Goal: Navigation & Orientation: Find specific page/section

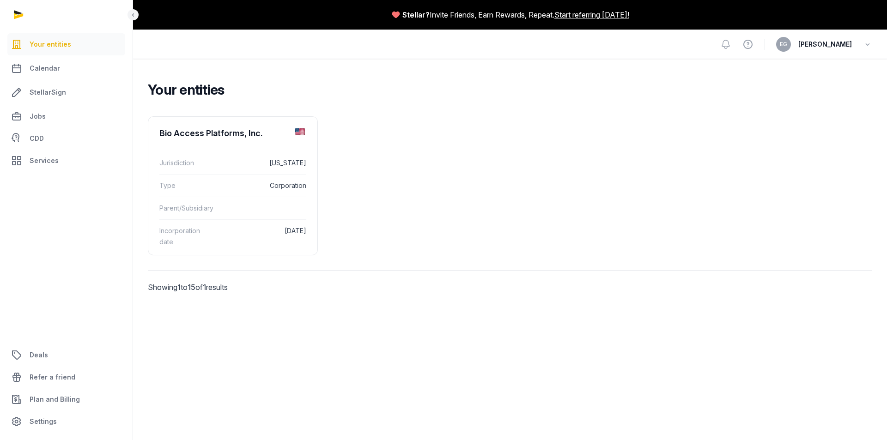
click at [350, 107] on div "Your entities Bio Access Platforms, Inc. Jurisdiction [US_STATE] Type Corporati…" at bounding box center [510, 199] width 754 height 237
click at [45, 55] on link "Your entities" at bounding box center [66, 44] width 118 height 22
click at [50, 75] on link "Calendar" at bounding box center [66, 68] width 118 height 22
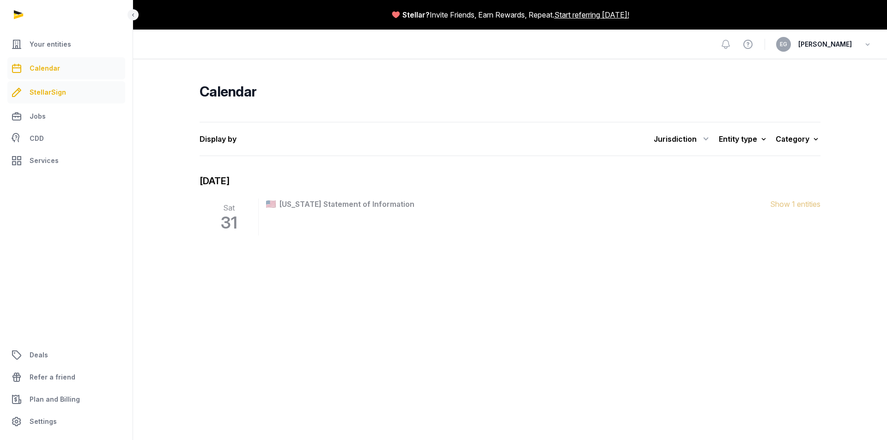
click at [54, 90] on span "StellarSign" at bounding box center [48, 92] width 36 height 11
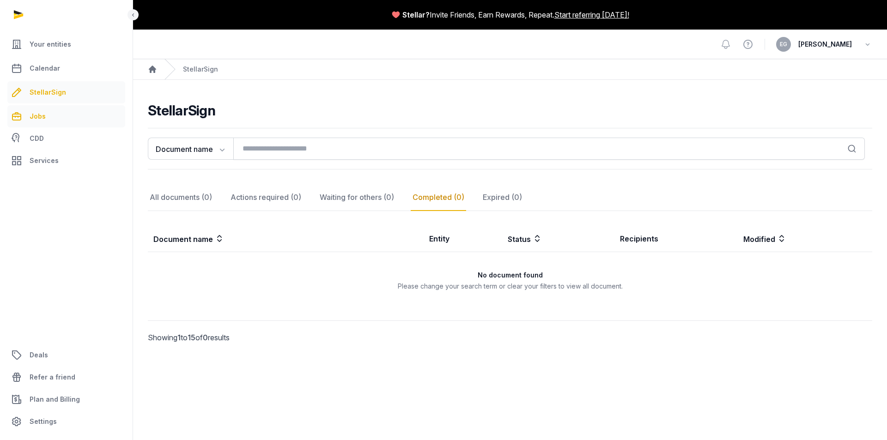
click at [49, 106] on link "Jobs" at bounding box center [66, 116] width 118 height 22
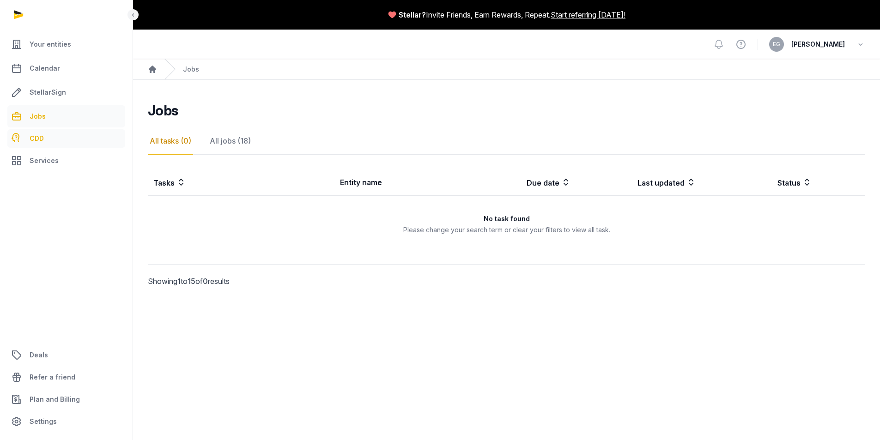
click at [27, 139] on link "CDD" at bounding box center [66, 138] width 118 height 18
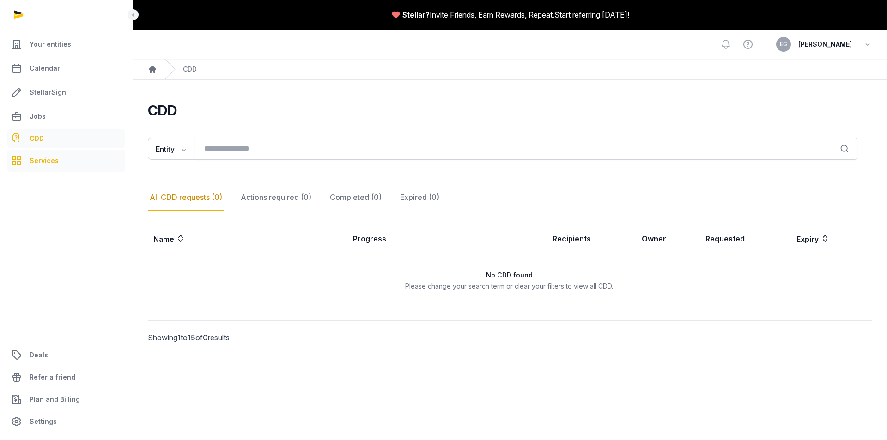
click at [54, 167] on link "Services" at bounding box center [66, 161] width 118 height 22
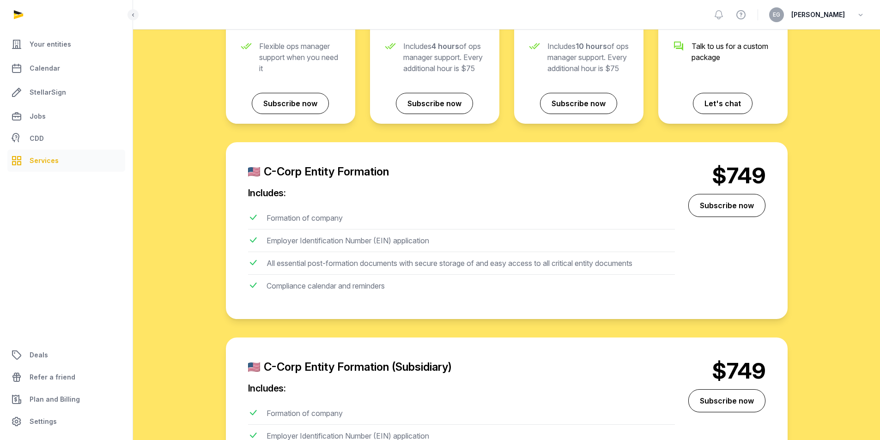
scroll to position [416, 0]
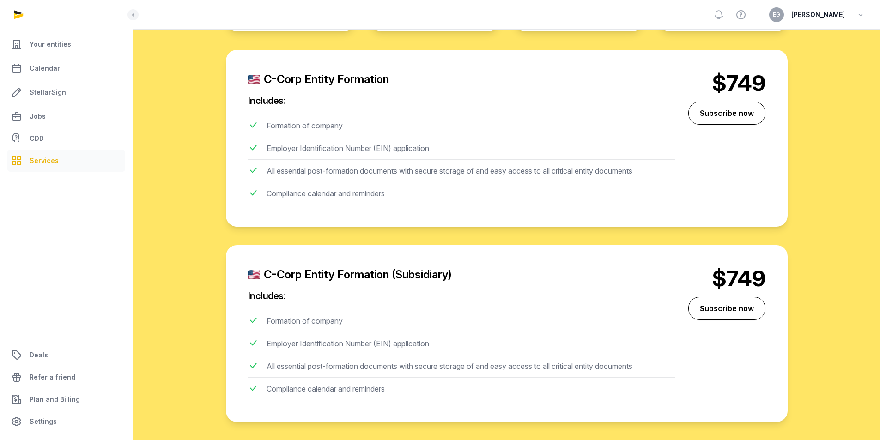
click at [324, 316] on div "Formation of company" at bounding box center [305, 323] width 76 height 15
drag, startPoint x: 353, startPoint y: 317, endPoint x: 284, endPoint y: 316, distance: 69.8
click at [284, 316] on li "Formation of company" at bounding box center [461, 321] width 427 height 23
click at [283, 316] on div "Formation of company" at bounding box center [305, 323] width 76 height 15
drag, startPoint x: 343, startPoint y: 346, endPoint x: 383, endPoint y: 352, distance: 39.7
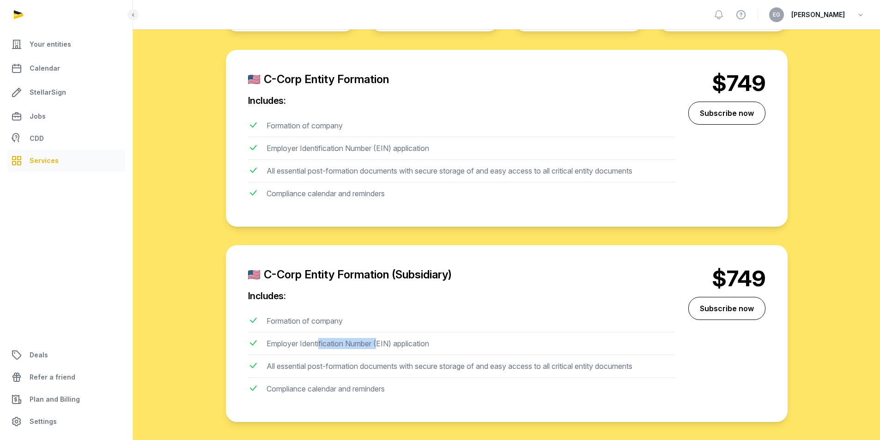
click at [383, 352] on li "Employer Identification Number (EIN) application" at bounding box center [461, 344] width 427 height 23
drag, startPoint x: 383, startPoint y: 352, endPoint x: 422, endPoint y: 346, distance: 39.3
click at [383, 352] on div "Employer Identification Number (EIN) application" at bounding box center [348, 345] width 163 height 15
drag, startPoint x: 431, startPoint y: 346, endPoint x: 368, endPoint y: 347, distance: 63.8
click at [368, 346] on div "Employer Identification Number (EIN) application" at bounding box center [348, 345] width 163 height 15
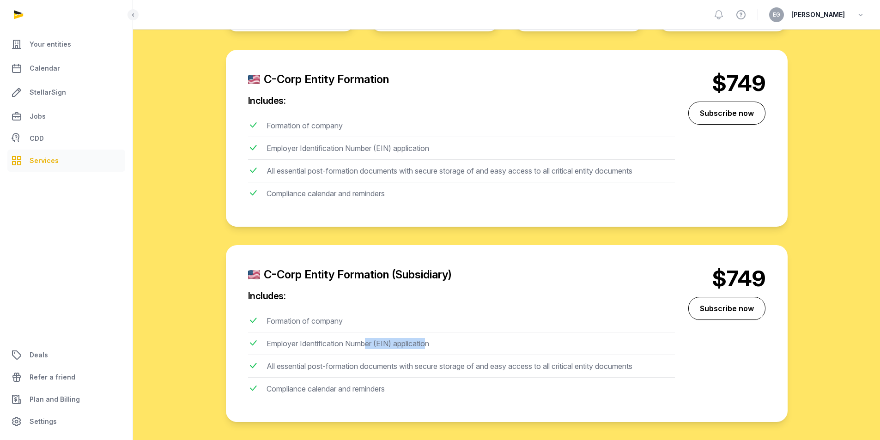
click at [368, 347] on div "Employer Identification Number (EIN) application" at bounding box center [348, 345] width 163 height 15
click at [53, 367] on link "Refer a friend" at bounding box center [66, 377] width 118 height 22
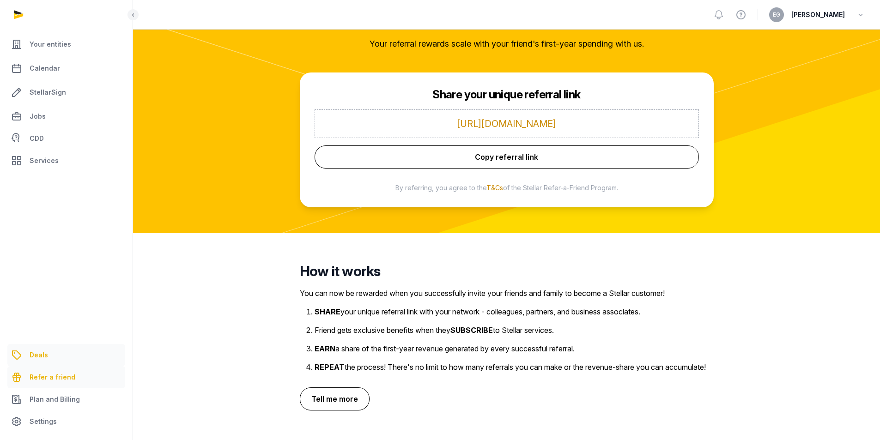
click at [40, 360] on span "Deals" at bounding box center [39, 355] width 18 height 11
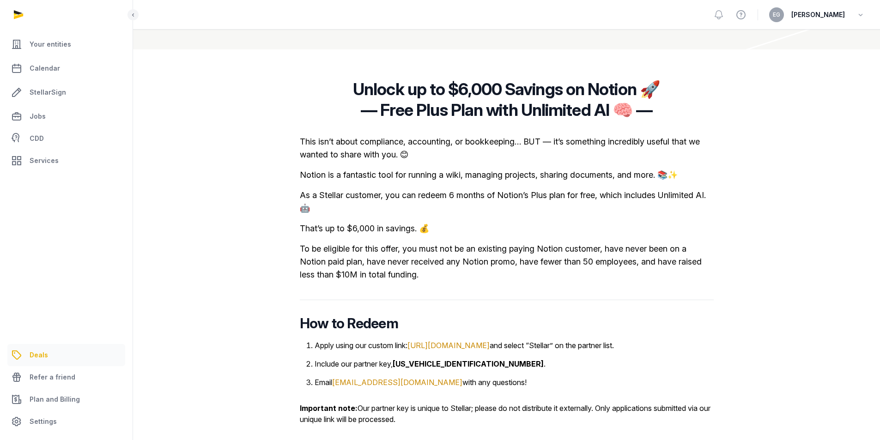
click at [62, 80] on ul "Your entities Calendar StellarSign Jobs CDD Services" at bounding box center [66, 102] width 118 height 139
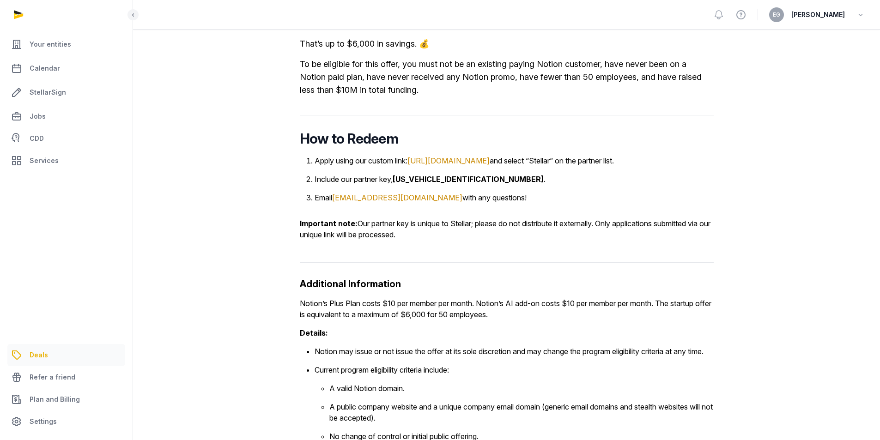
scroll to position [469, 0]
